Goal: Transaction & Acquisition: Obtain resource

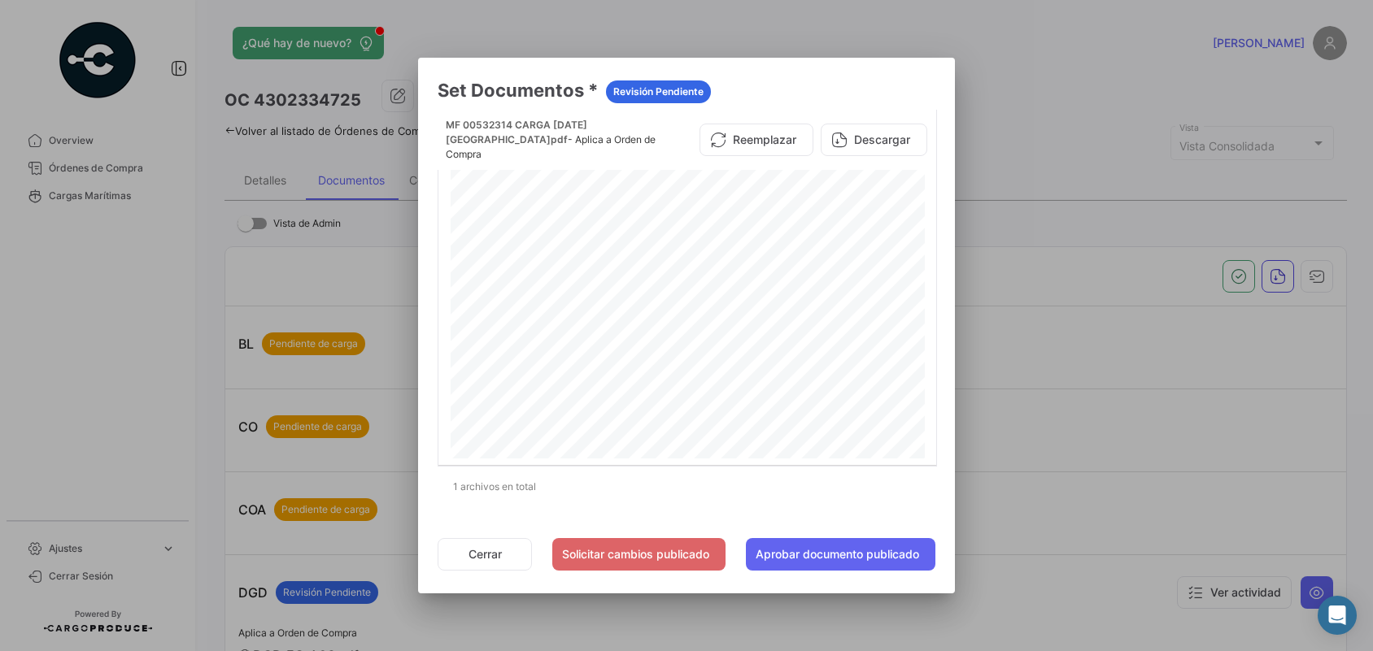
click at [87, 192] on div at bounding box center [686, 325] width 1373 height 651
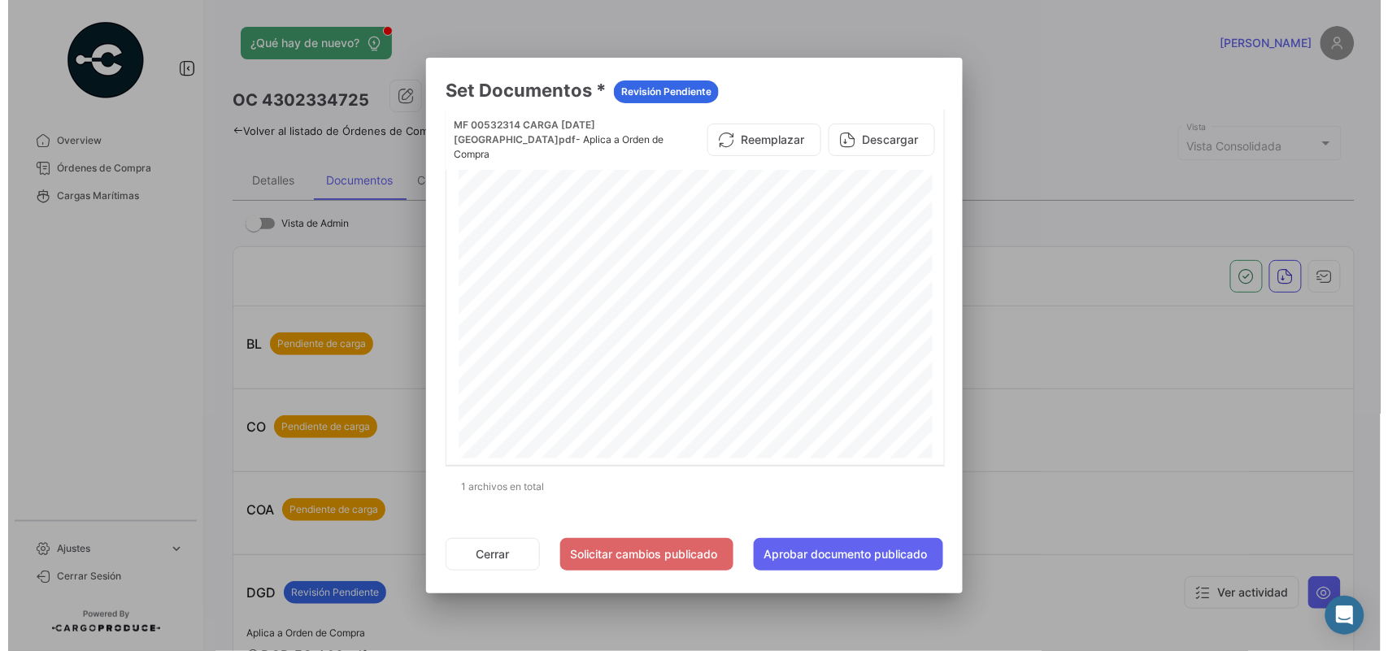
scroll to position [725, 0]
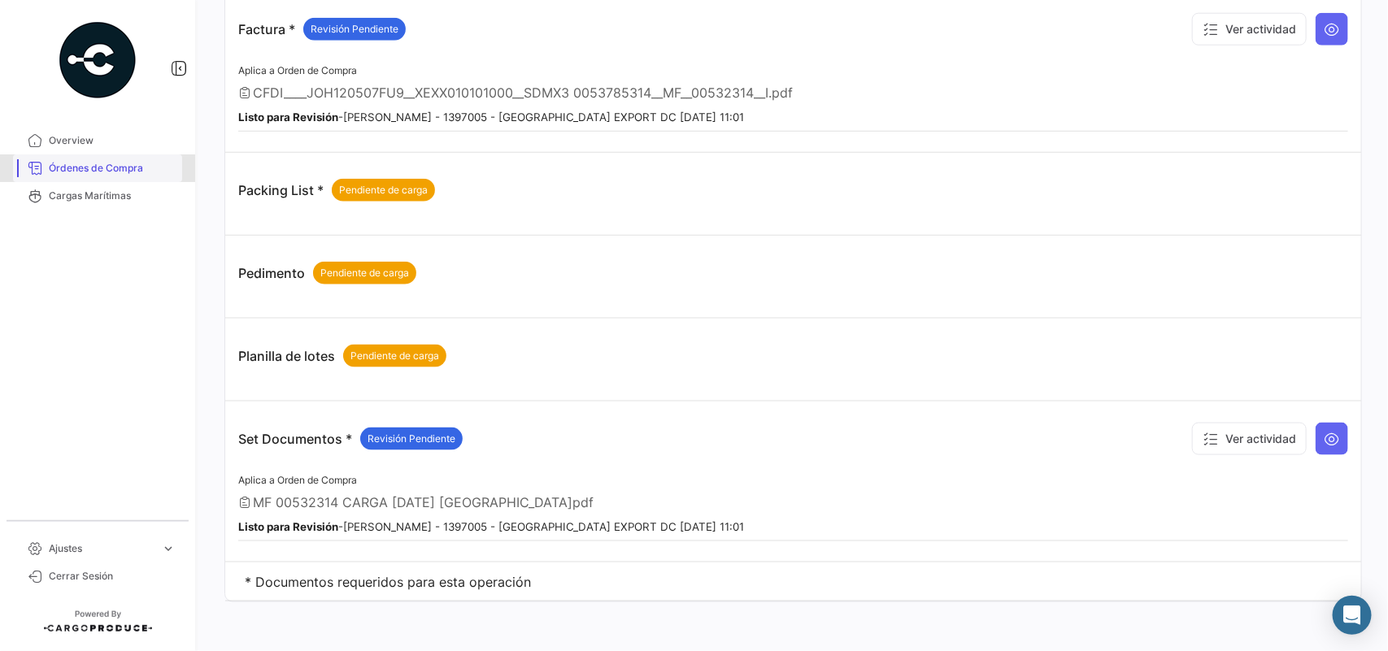
click at [106, 172] on span "Órdenes de Compra" at bounding box center [112, 168] width 127 height 15
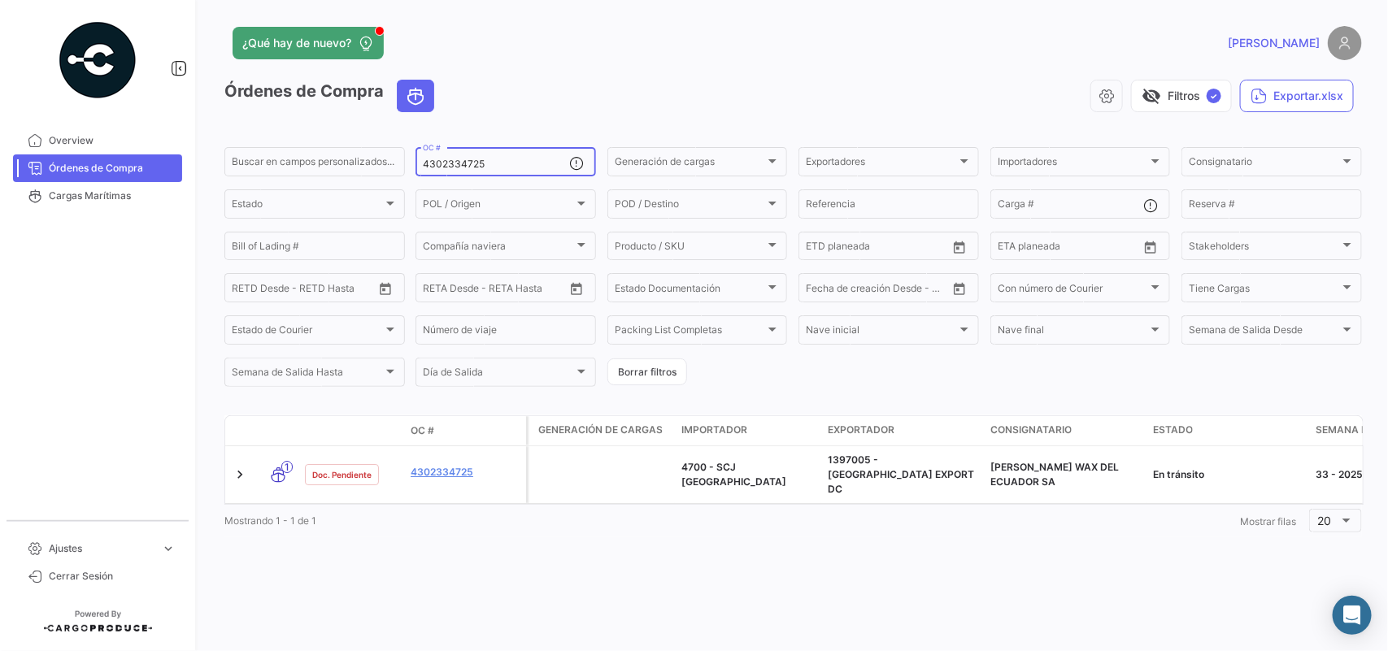
click at [493, 163] on input "4302334725" at bounding box center [496, 164] width 146 height 11
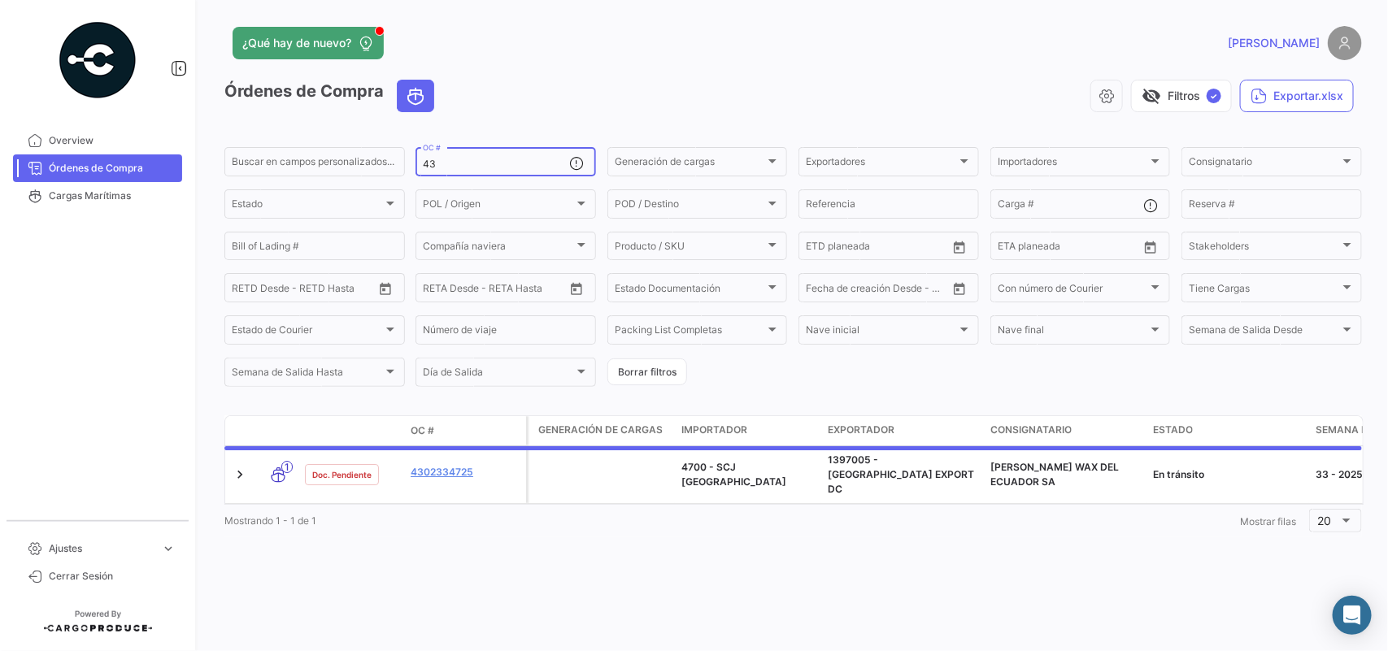
type input "4"
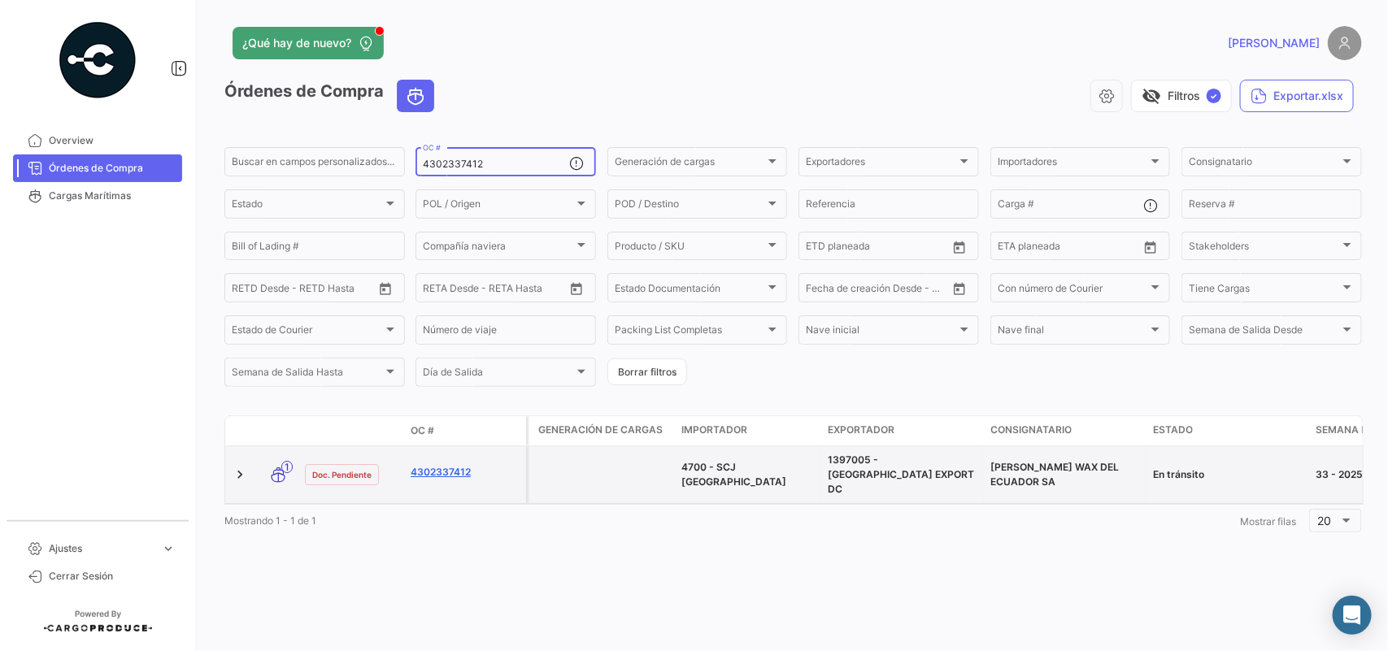
type input "4302337412"
click at [465, 465] on link "4302337412" at bounding box center [465, 472] width 109 height 15
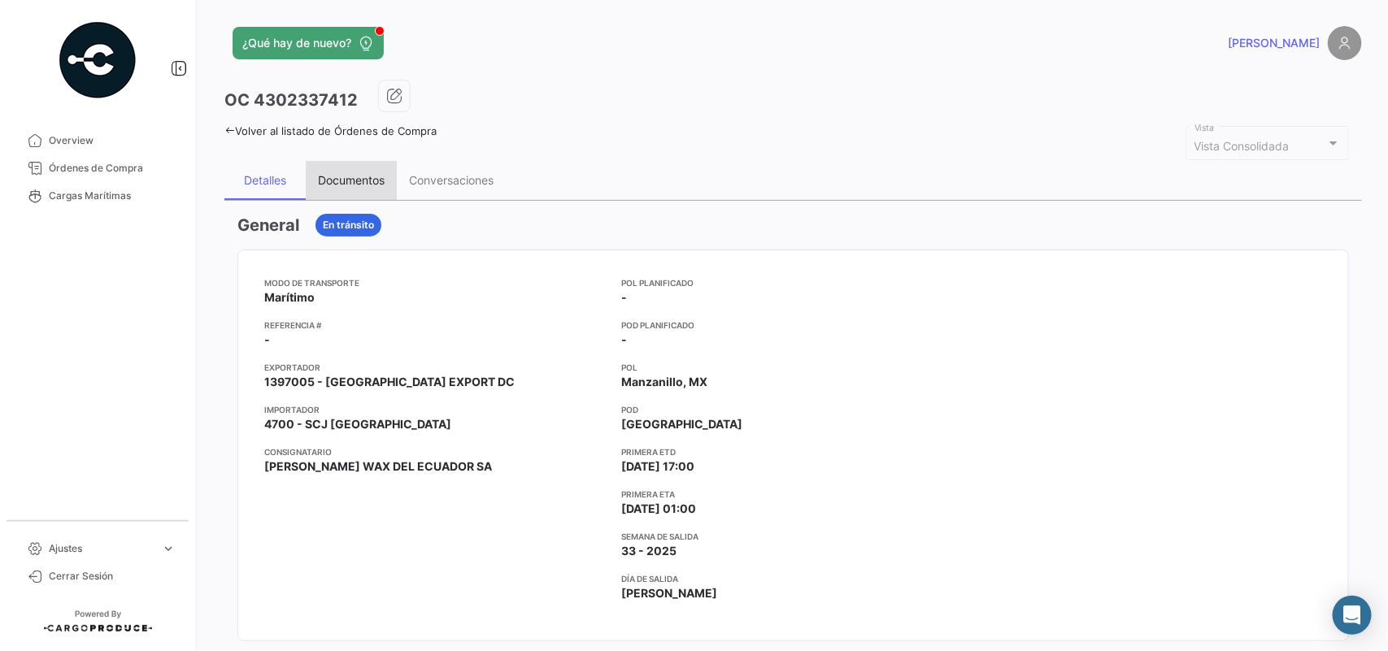
click at [354, 188] on div "Documentos" at bounding box center [351, 180] width 91 height 39
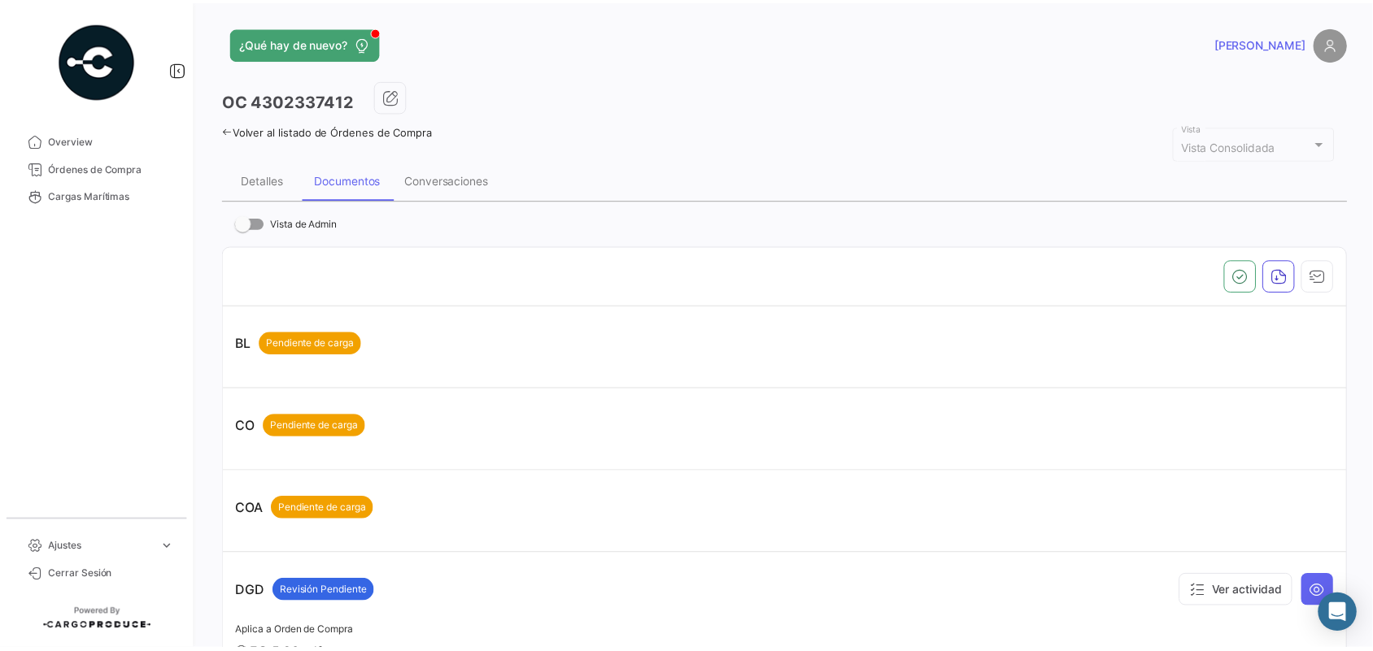
scroll to position [725, 0]
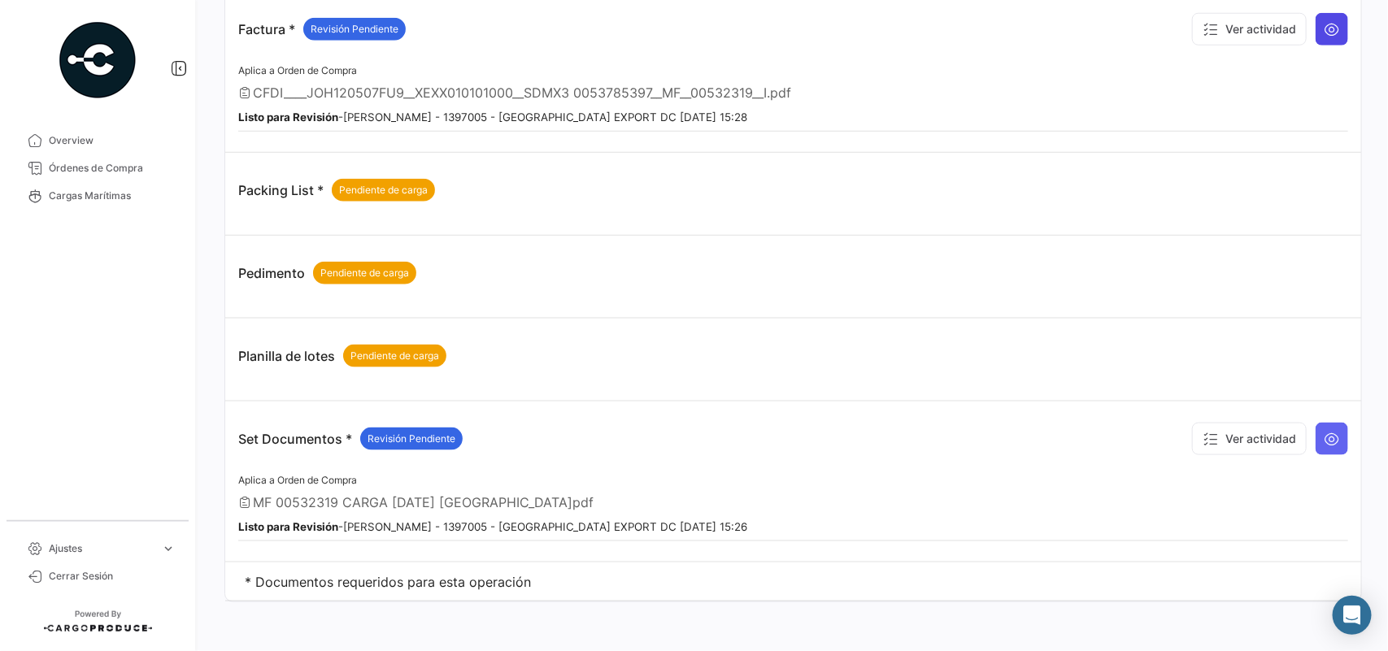
click at [1324, 30] on icon at bounding box center [1332, 29] width 16 height 16
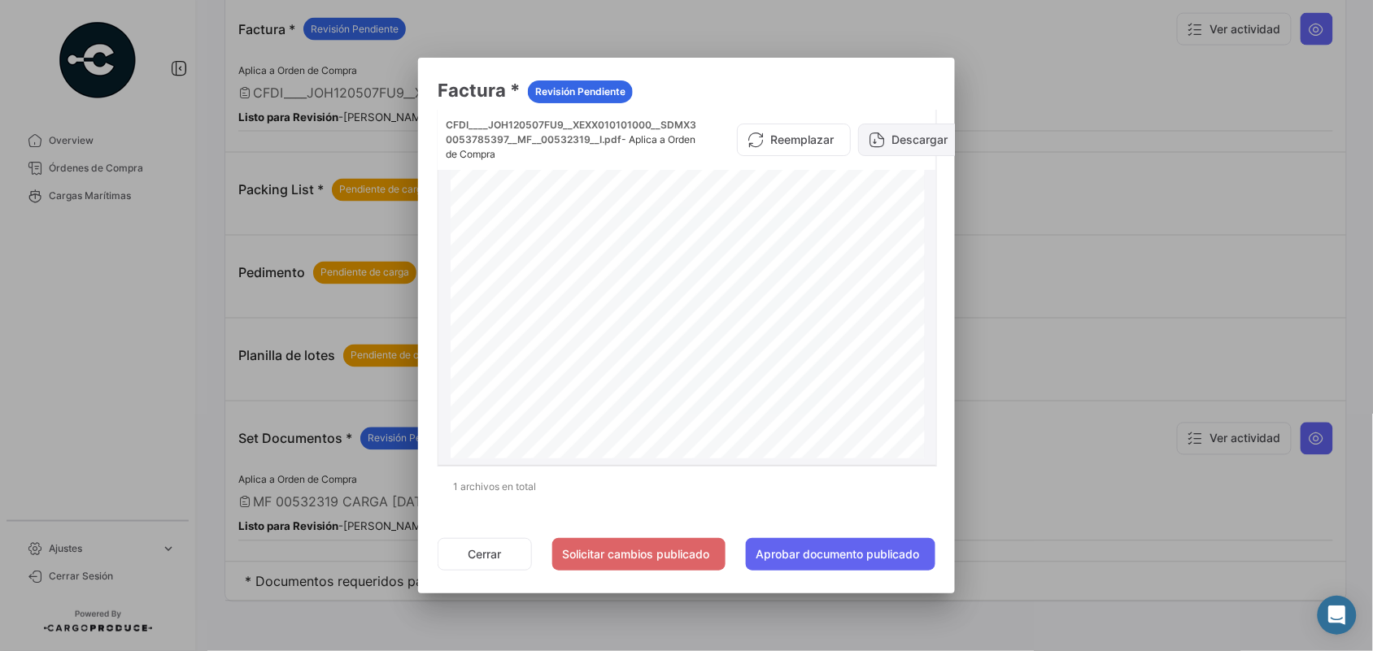
click at [893, 142] on button "Descargar" at bounding box center [911, 140] width 107 height 33
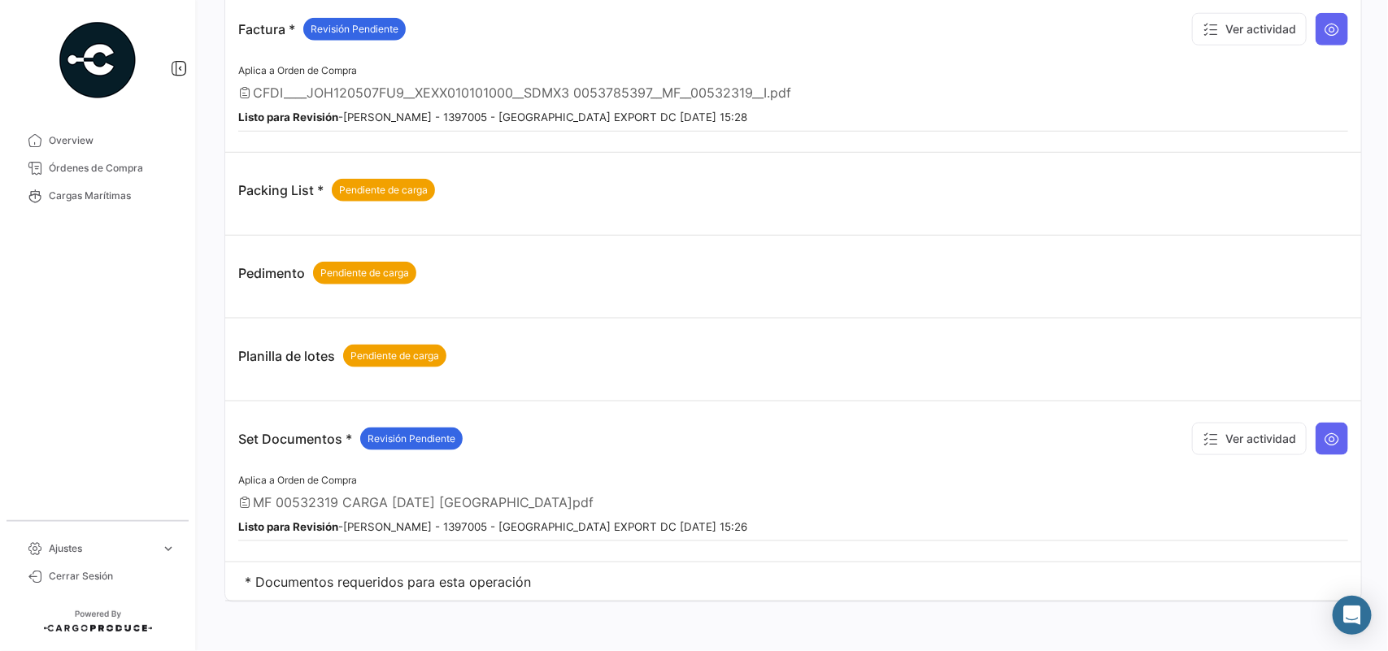
click at [1324, 431] on icon at bounding box center [1332, 439] width 16 height 16
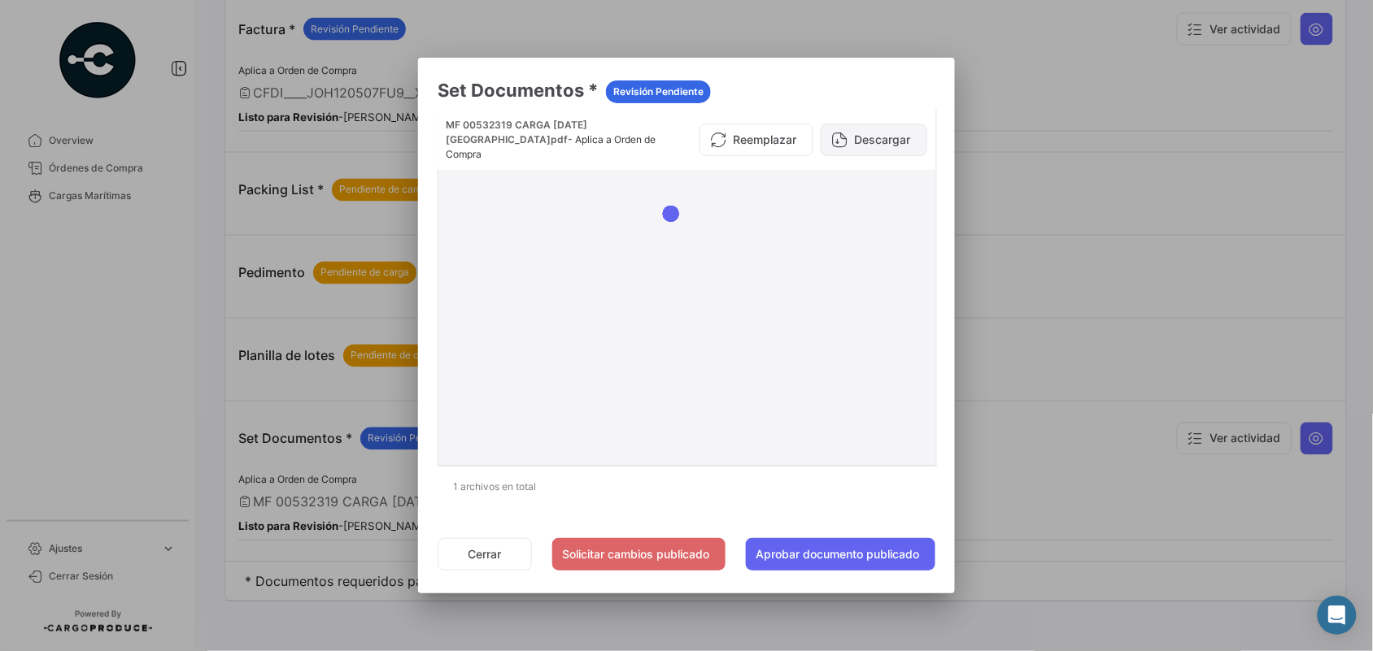
click at [864, 136] on button "Descargar" at bounding box center [873, 140] width 107 height 33
